Goal: Share content

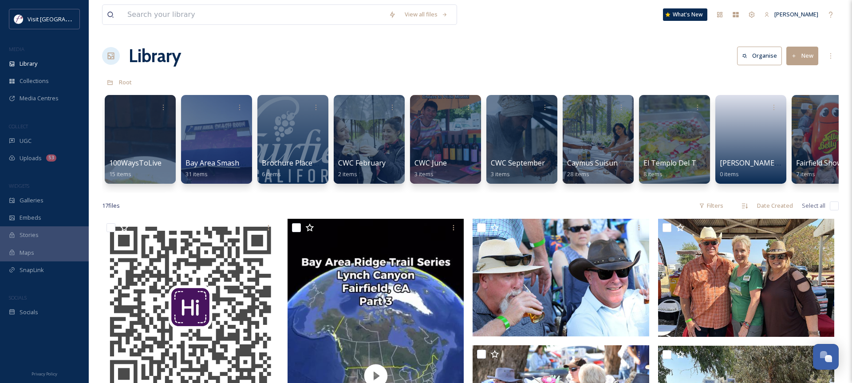
click at [802, 54] on button "New" at bounding box center [802, 56] width 32 height 18
click at [796, 107] on span "Folder" at bounding box center [792, 111] width 17 height 8
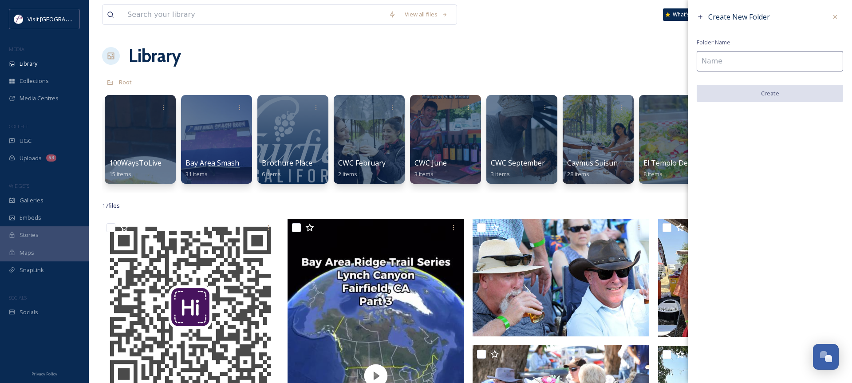
click at [788, 60] on input at bounding box center [770, 61] width 146 height 20
type input "Cal Travel"
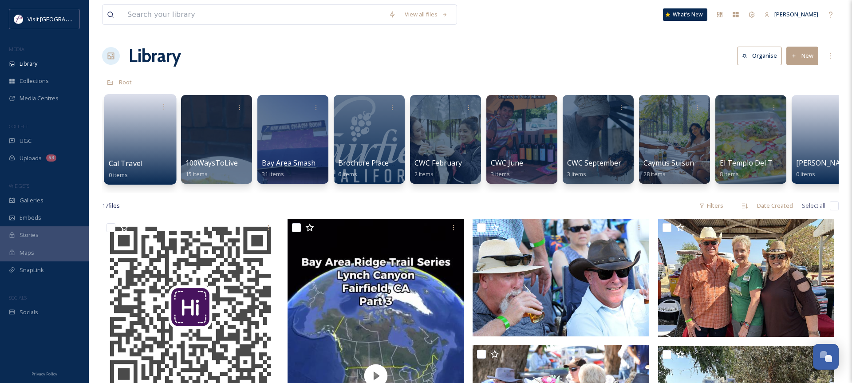
click at [154, 107] on div at bounding box center [140, 107] width 63 height 16
click at [163, 103] on icon at bounding box center [163, 106] width 7 height 7
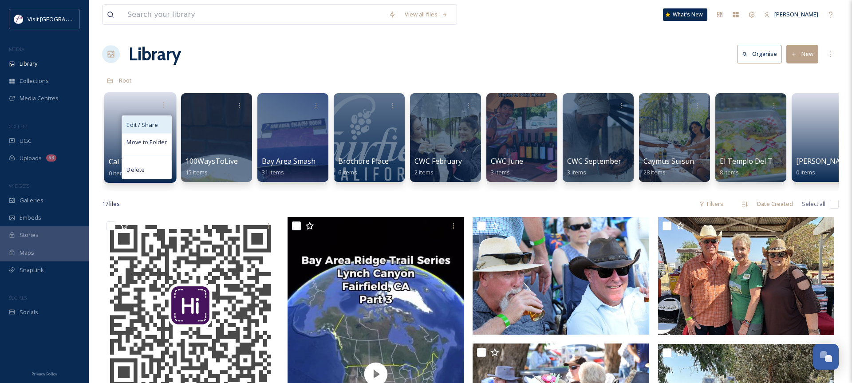
click at [149, 126] on span "Edit / Share" at bounding box center [141, 124] width 31 height 9
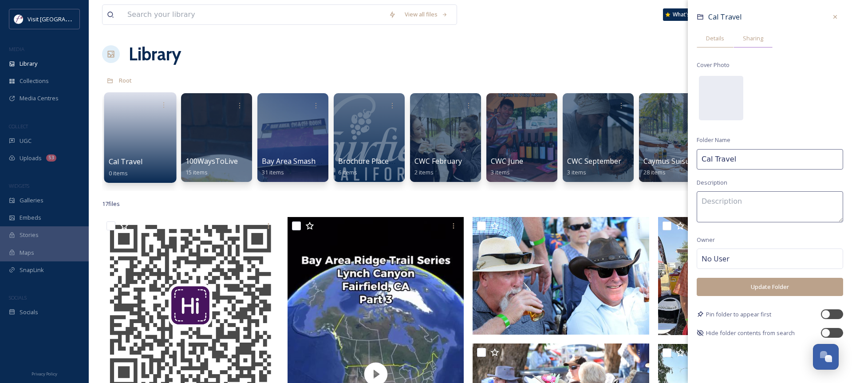
click at [755, 39] on span "Sharing" at bounding box center [753, 38] width 20 height 8
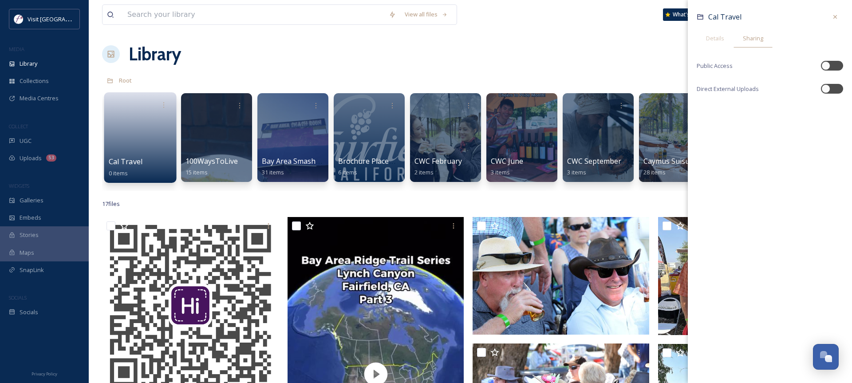
drag, startPoint x: 832, startPoint y: 65, endPoint x: 833, endPoint y: 79, distance: 14.3
click at [832, 65] on div at bounding box center [832, 66] width 22 height 10
checkbox input "true"
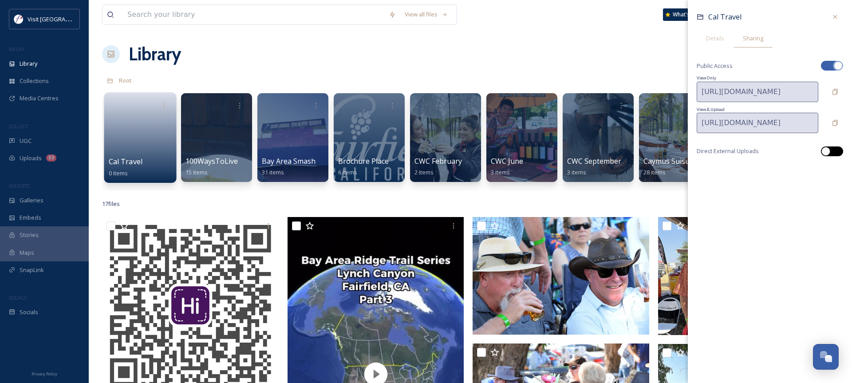
click at [838, 146] on div at bounding box center [832, 151] width 22 height 10
checkbox input "true"
drag, startPoint x: 836, startPoint y: 18, endPoint x: 817, endPoint y: 6, distance: 22.5
click at [836, 17] on icon at bounding box center [835, 16] width 7 height 7
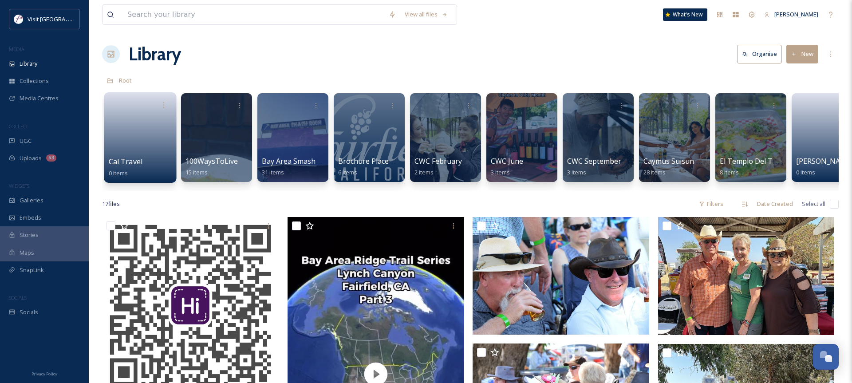
click at [138, 117] on link at bounding box center [140, 134] width 63 height 43
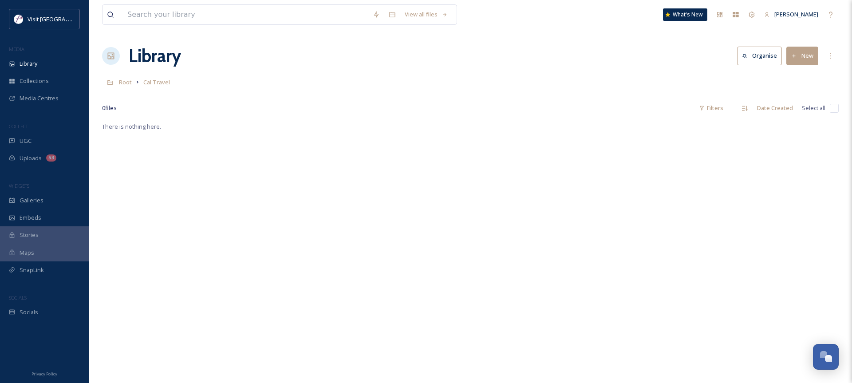
click at [799, 52] on button "New" at bounding box center [802, 56] width 32 height 18
click at [795, 75] on span "File Upload" at bounding box center [798, 76] width 29 height 8
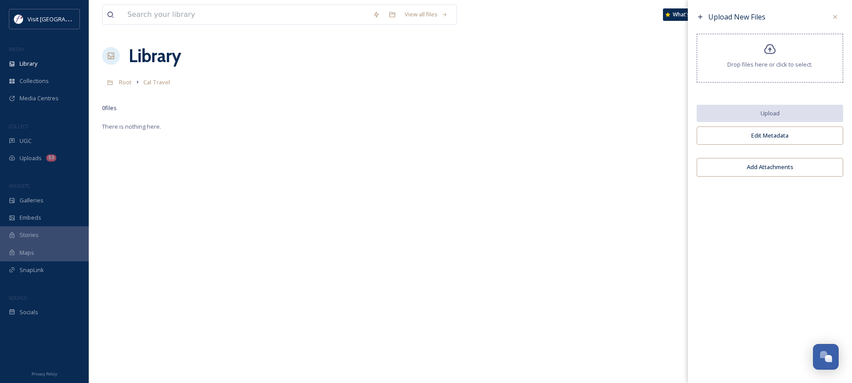
click at [776, 51] on icon at bounding box center [770, 49] width 13 height 13
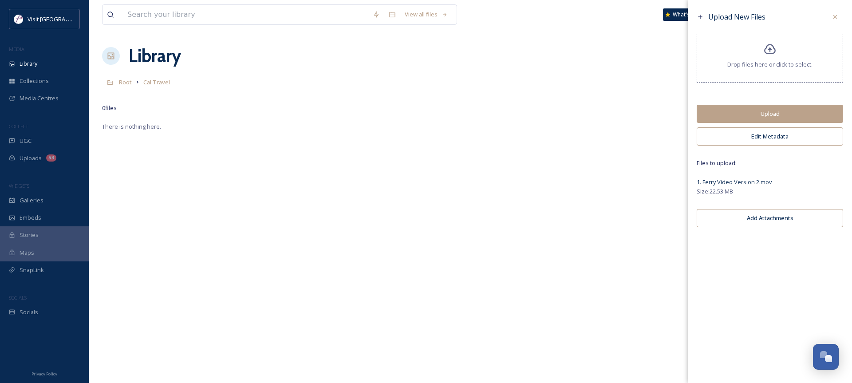
click at [759, 114] on button "Upload" at bounding box center [770, 114] width 146 height 18
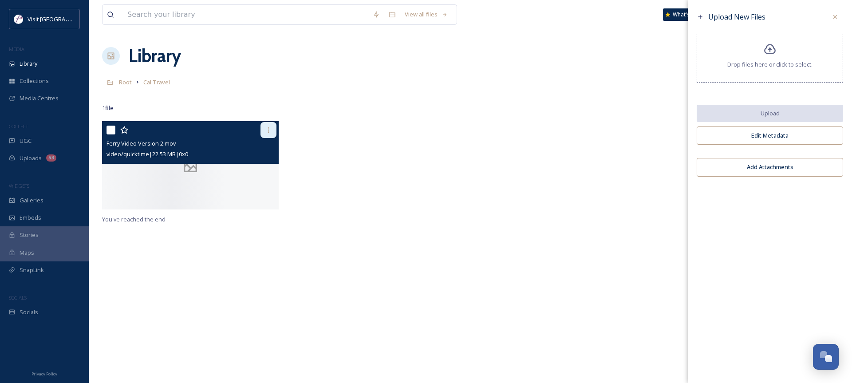
click at [269, 133] on icon at bounding box center [268, 129] width 7 height 7
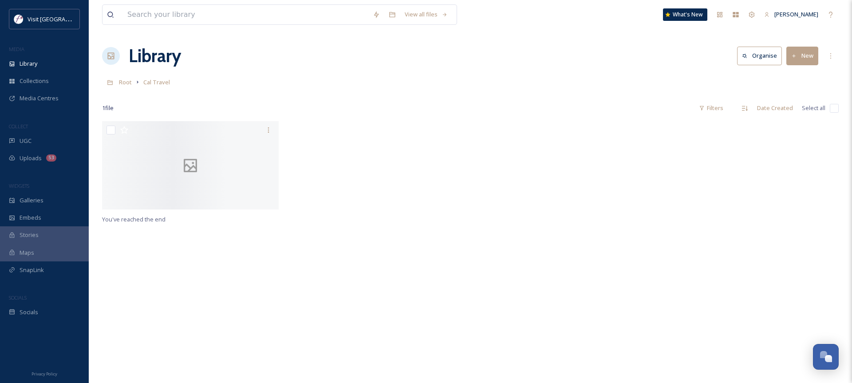
click at [398, 64] on div "Library Organise New" at bounding box center [470, 56] width 737 height 27
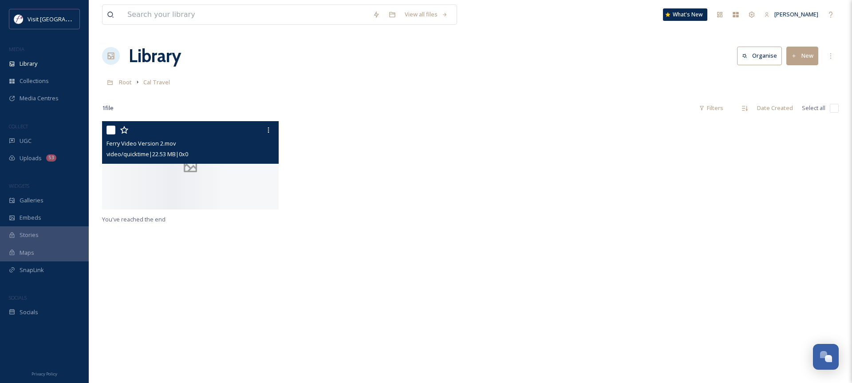
click at [192, 189] on div at bounding box center [190, 165] width 177 height 88
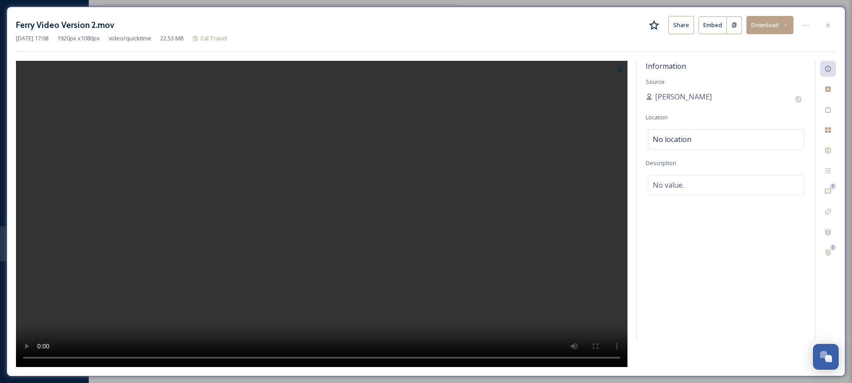
click at [671, 24] on button "Share" at bounding box center [681, 25] width 26 height 18
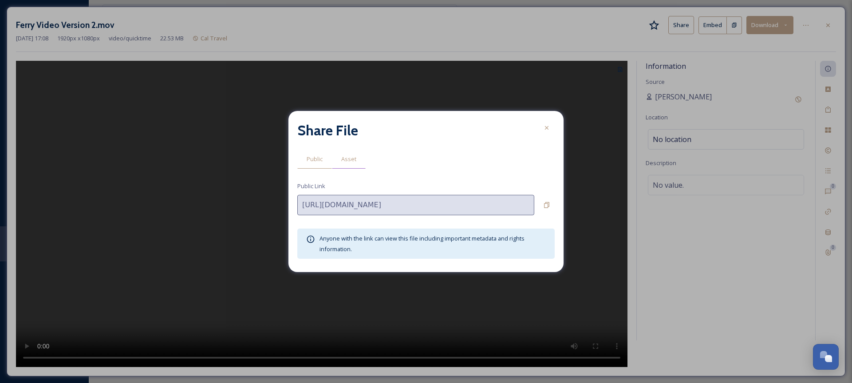
click at [344, 157] on span "Asset" at bounding box center [348, 159] width 15 height 8
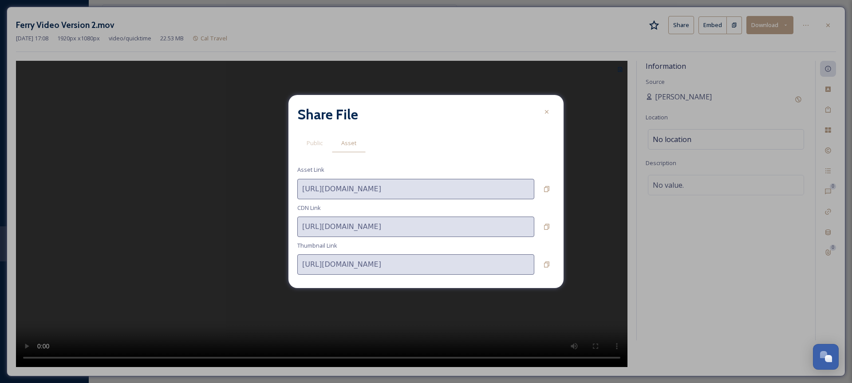
click at [321, 140] on span "Public" at bounding box center [315, 143] width 16 height 8
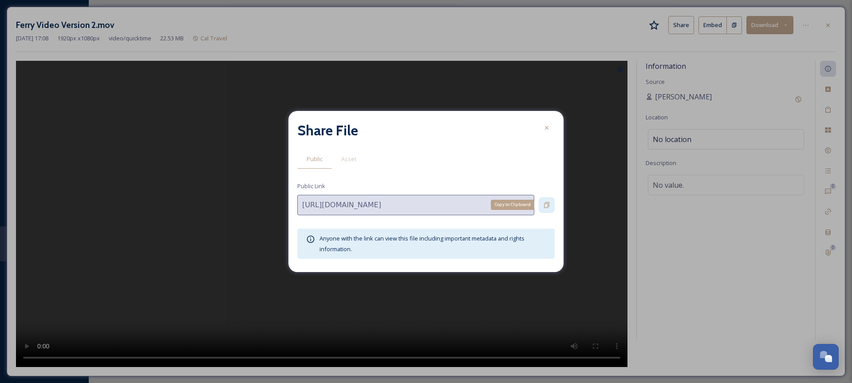
click at [549, 203] on icon at bounding box center [546, 204] width 7 height 7
